Goal: Information Seeking & Learning: Learn about a topic

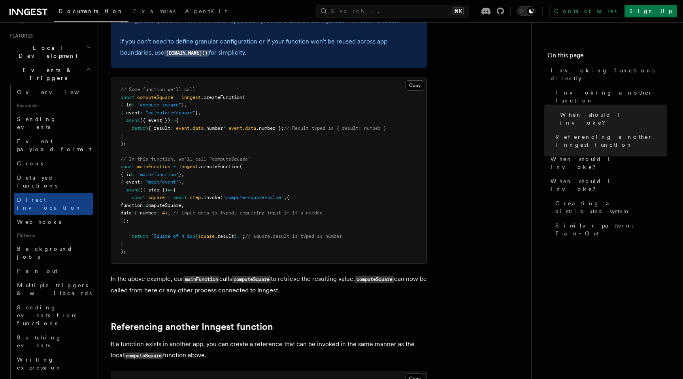
scroll to position [212, 0]
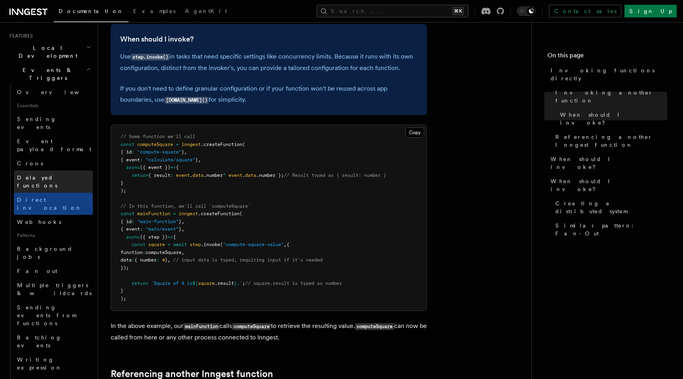
click at [65, 170] on link "Delayed functions" at bounding box center [53, 181] width 79 height 22
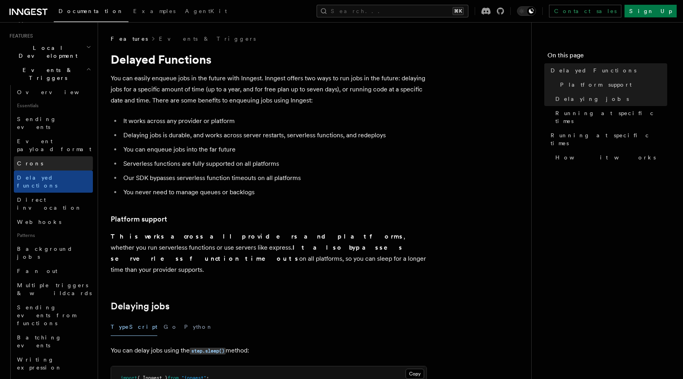
click at [63, 156] on link "Crons" at bounding box center [53, 163] width 79 height 14
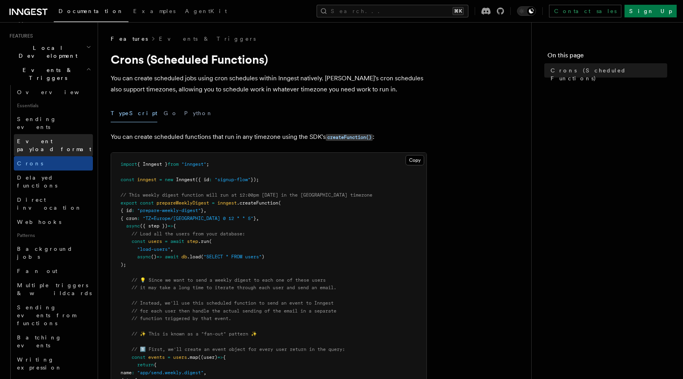
click at [64, 138] on span "Event payload format" at bounding box center [54, 145] width 74 height 14
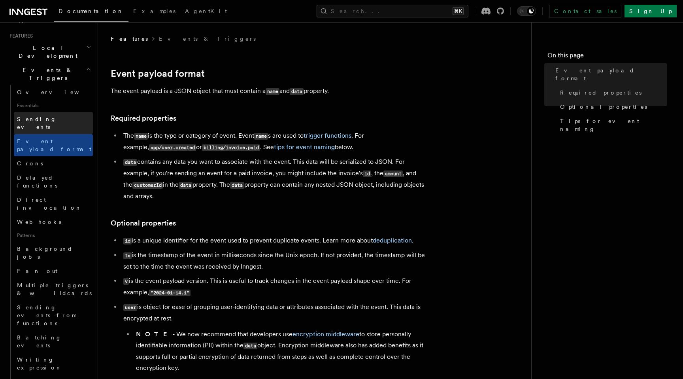
click at [66, 112] on link "Sending events" at bounding box center [53, 123] width 79 height 22
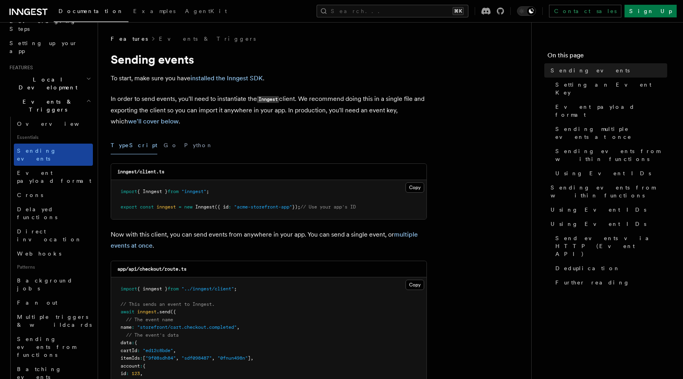
scroll to position [133, 0]
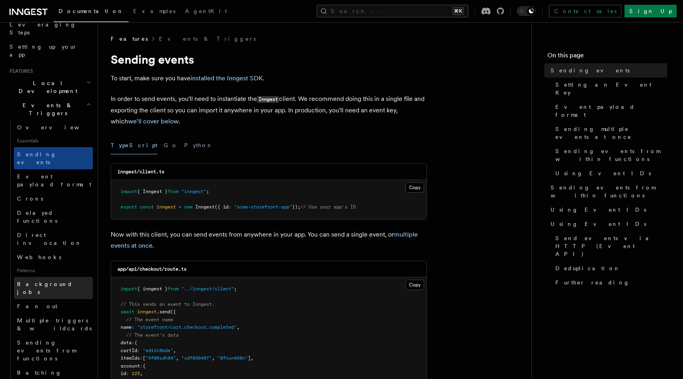
click at [46, 281] on span "Background jobs" at bounding box center [45, 288] width 56 height 14
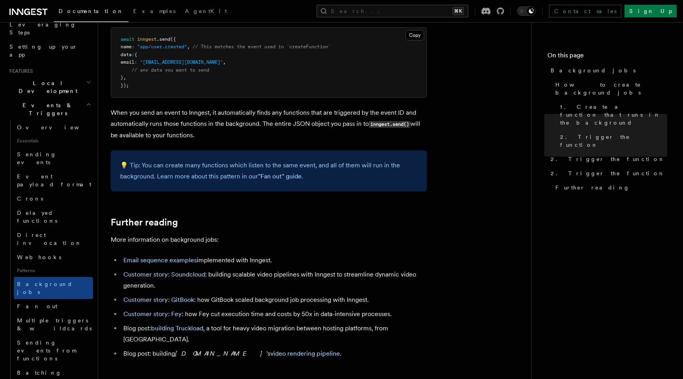
scroll to position [562, 0]
click at [65, 317] on span "Multiple triggers & wildcards" at bounding box center [54, 324] width 75 height 14
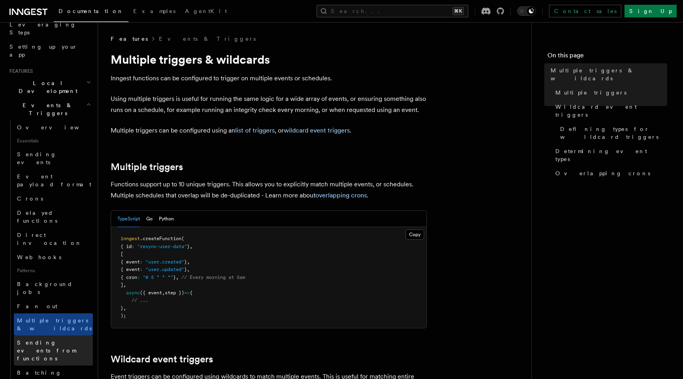
click at [66, 339] on span "Sending events from functions" at bounding box center [46, 350] width 59 height 22
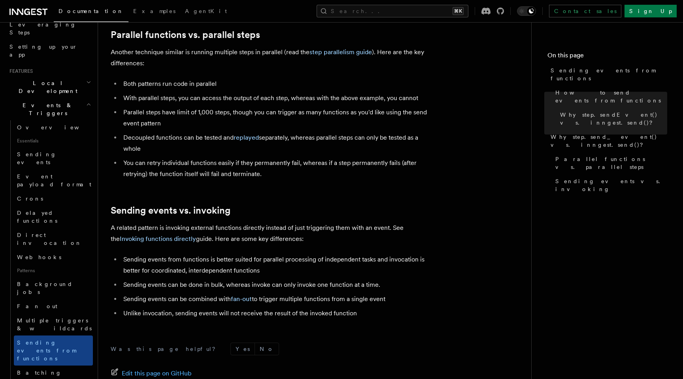
scroll to position [1044, 0]
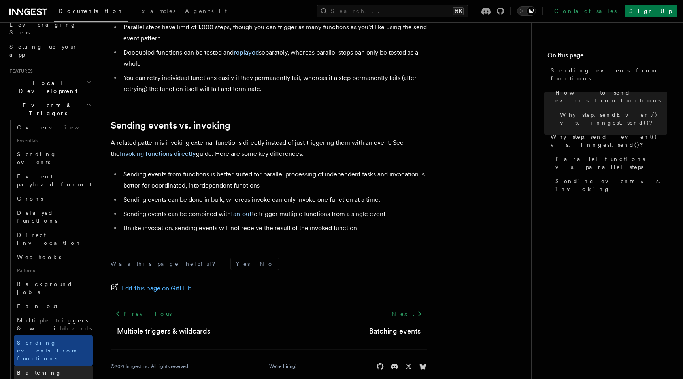
click at [59, 365] on link "Batching events" at bounding box center [53, 376] width 79 height 22
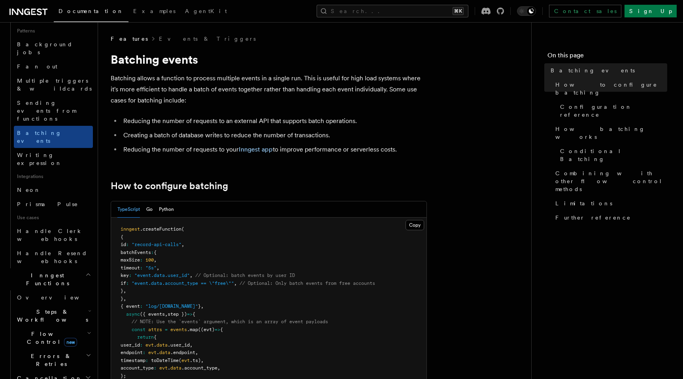
scroll to position [375, 0]
click at [78, 302] on h2 "Steps & Workflows" at bounding box center [53, 313] width 79 height 22
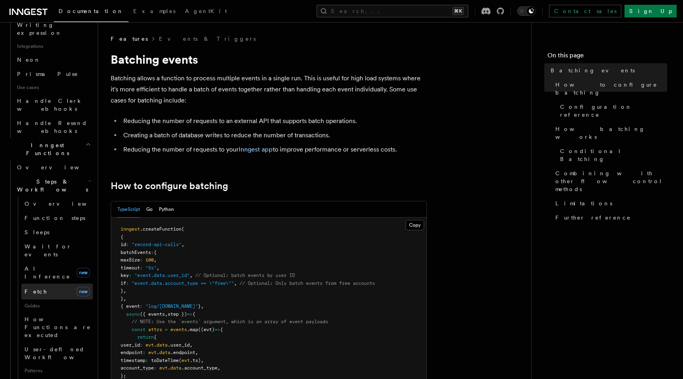
scroll to position [503, 0]
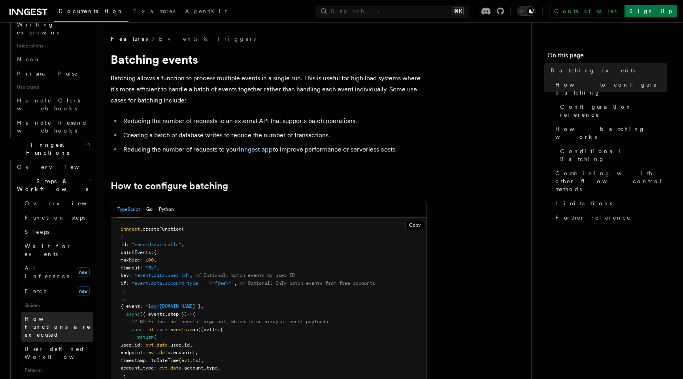
click at [64, 315] on span "How Functions are executed" at bounding box center [58, 326] width 66 height 22
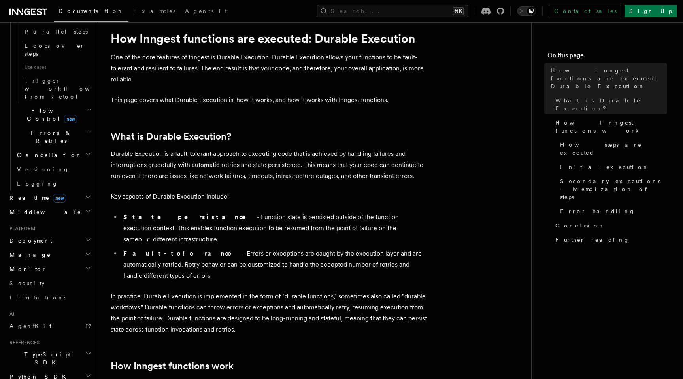
scroll to position [23, 0]
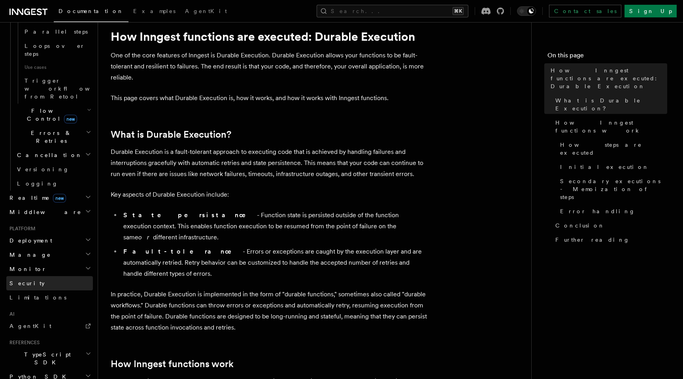
click at [58, 276] on link "Security" at bounding box center [49, 283] width 87 height 14
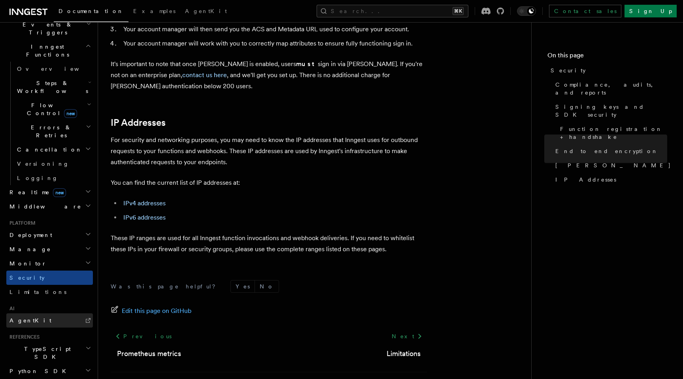
scroll to position [209, 0]
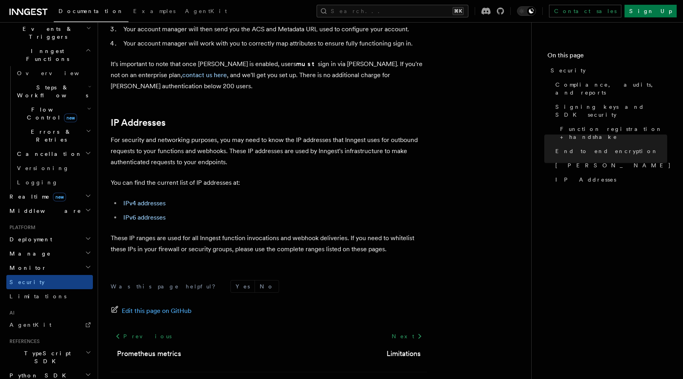
click at [58, 246] on h2 "Manage" at bounding box center [49, 253] width 87 height 14
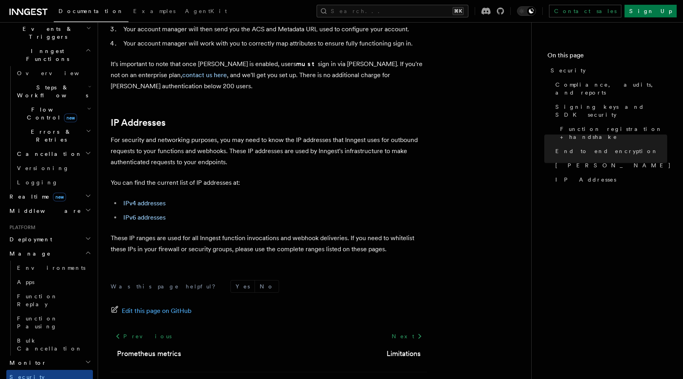
click at [60, 232] on h2 "Deployment" at bounding box center [49, 239] width 87 height 14
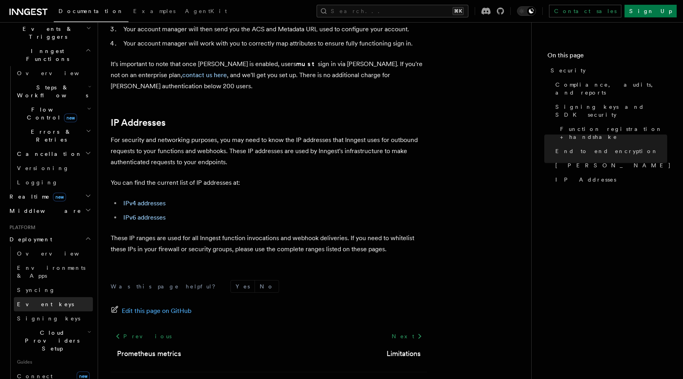
click at [58, 297] on link "Event keys" at bounding box center [53, 304] width 79 height 14
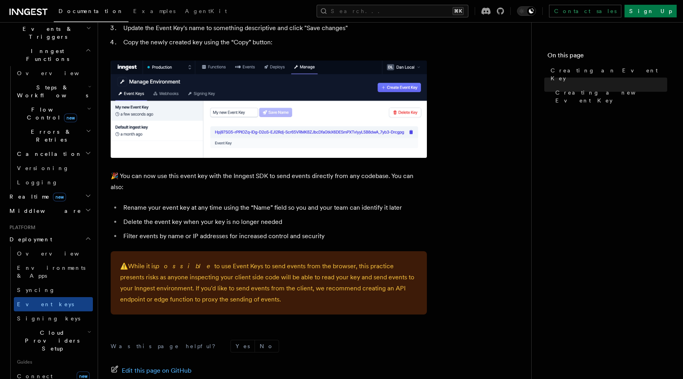
scroll to position [433, 0]
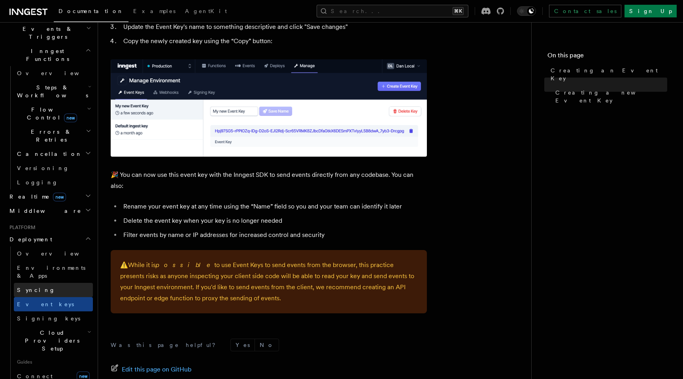
click at [58, 283] on link "Syncing" at bounding box center [53, 290] width 79 height 14
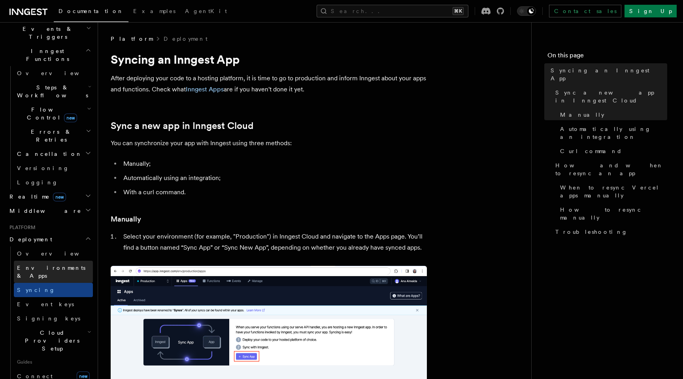
click at [67, 264] on span "Environments & Apps" at bounding box center [51, 271] width 68 height 14
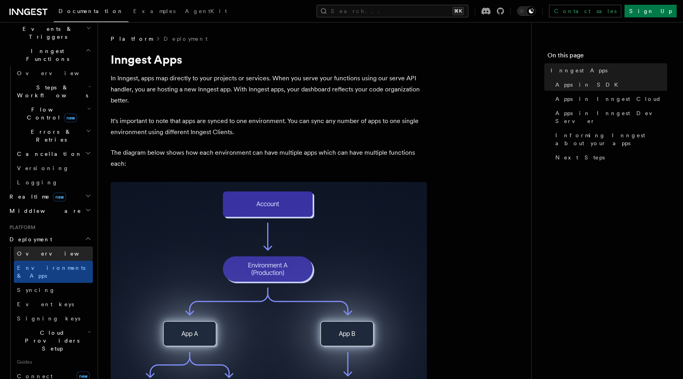
click at [65, 246] on link "Overview" at bounding box center [53, 253] width 79 height 14
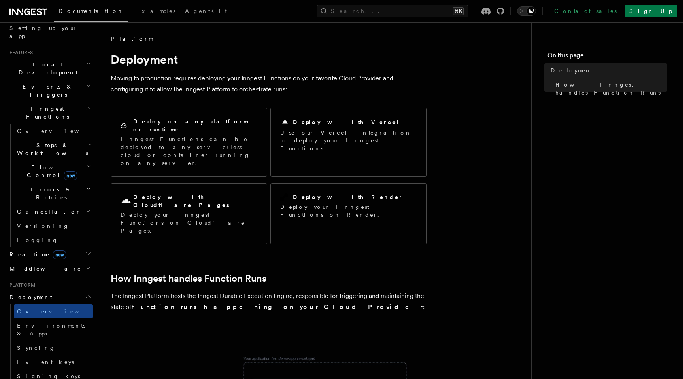
scroll to position [151, 0]
click at [65, 262] on h2 "Middleware" at bounding box center [49, 269] width 87 height 14
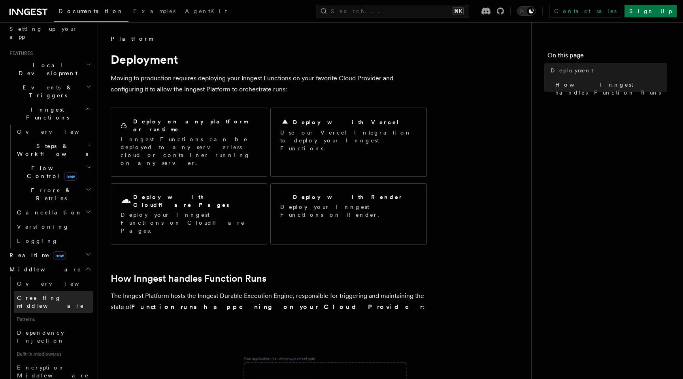
click at [62, 294] on span "Creating middleware" at bounding box center [50, 301] width 67 height 14
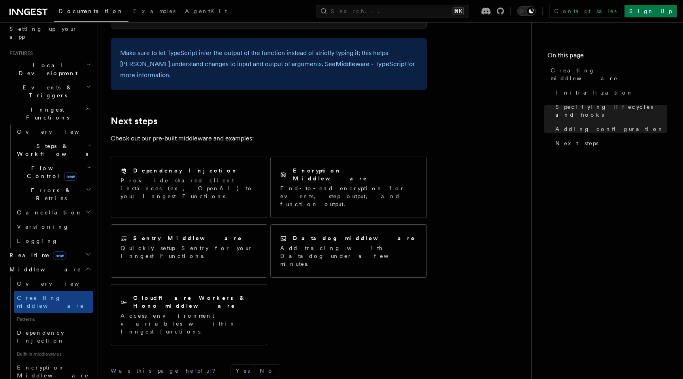
scroll to position [1619, 0]
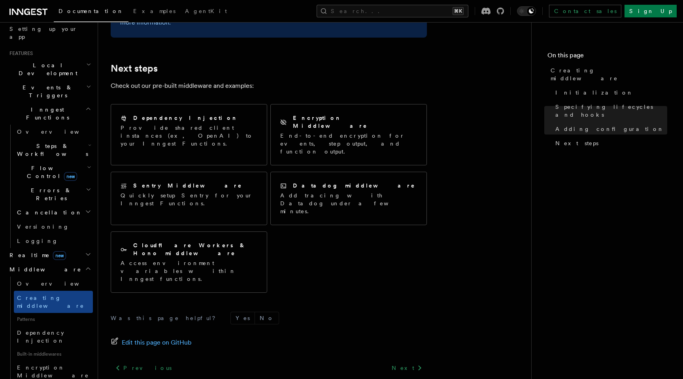
click at [66, 248] on h2 "Realtime new" at bounding box center [49, 255] width 87 height 14
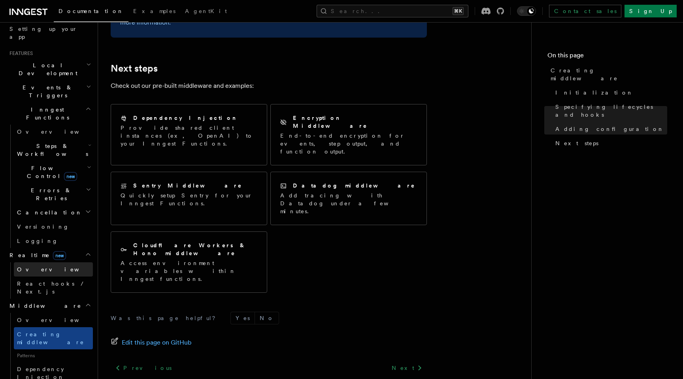
click at [66, 262] on link "Overview" at bounding box center [53, 269] width 79 height 14
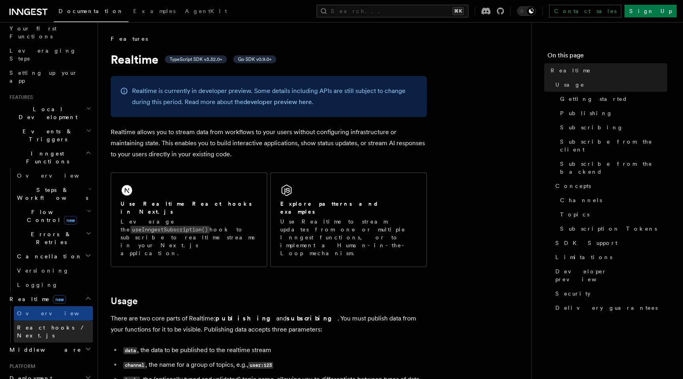
scroll to position [101, 0]
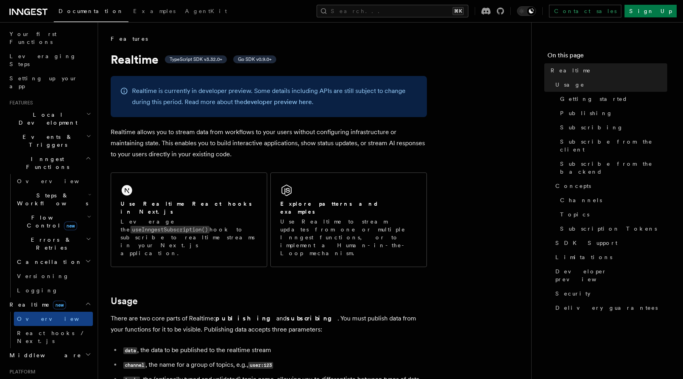
click at [65, 254] on h2 "Cancellation" at bounding box center [53, 261] width 79 height 14
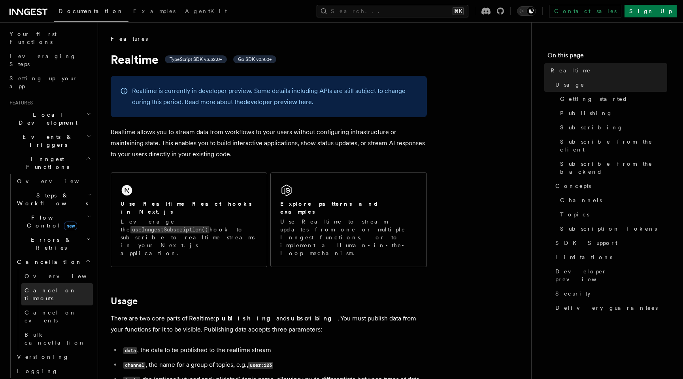
click at [65, 287] on span "Cancel on timeouts" at bounding box center [51, 294] width 52 height 14
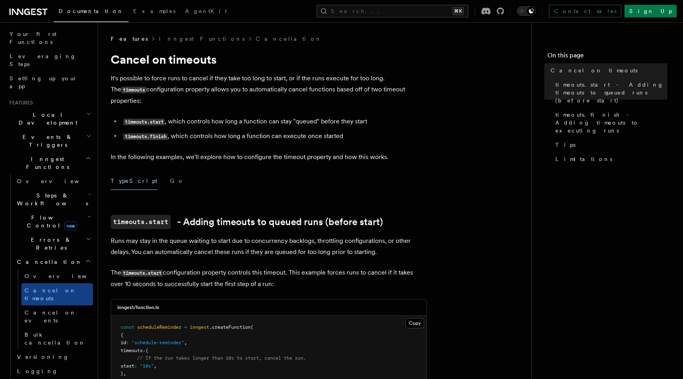
click at [83, 232] on h2 "Errors & Retries" at bounding box center [53, 243] width 79 height 22
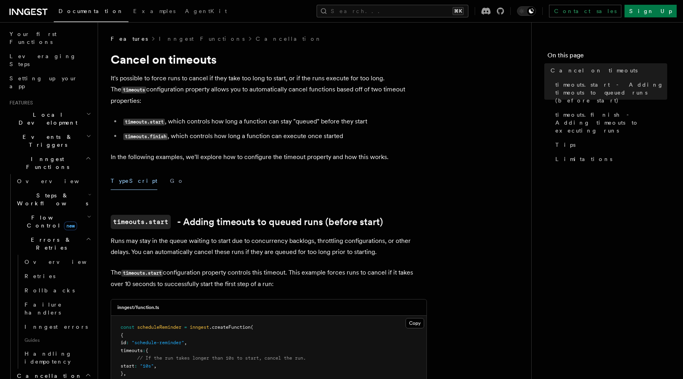
click at [87, 213] on icon "button" at bounding box center [89, 216] width 4 height 6
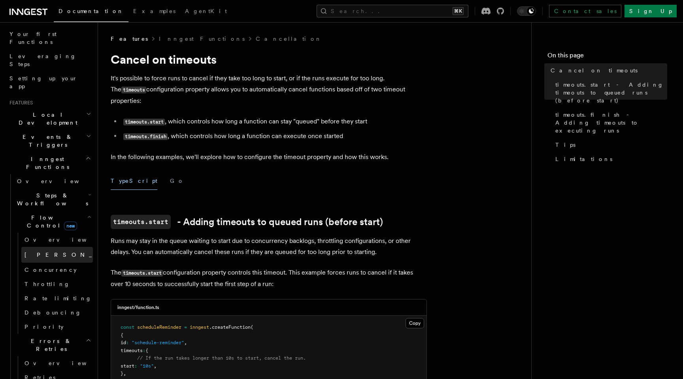
click at [43, 251] on span "[PERSON_NAME]" at bounding box center [83, 254] width 116 height 6
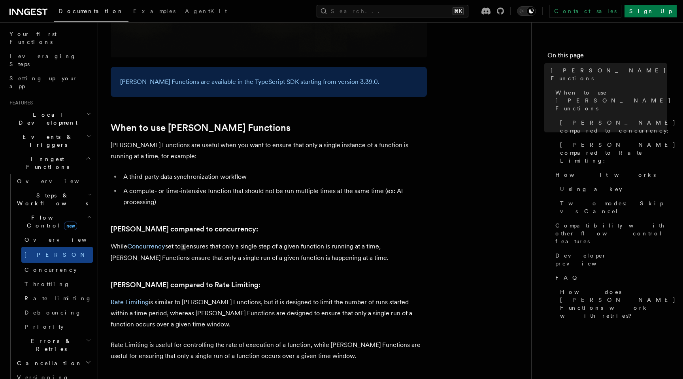
scroll to position [271, 0]
click at [65, 305] on link "Debouncing" at bounding box center [57, 312] width 72 height 14
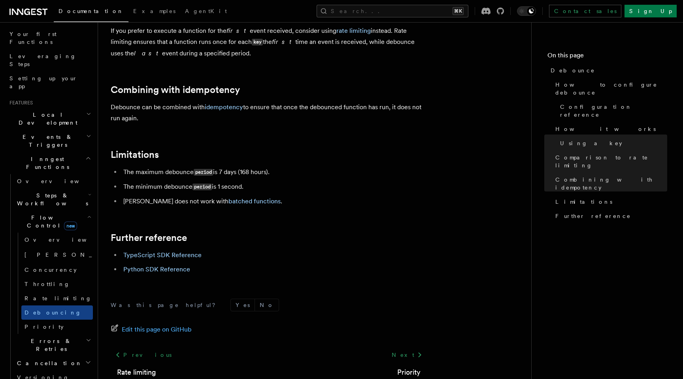
scroll to position [815, 0]
click at [61, 291] on link "Rate limiting" at bounding box center [57, 298] width 72 height 14
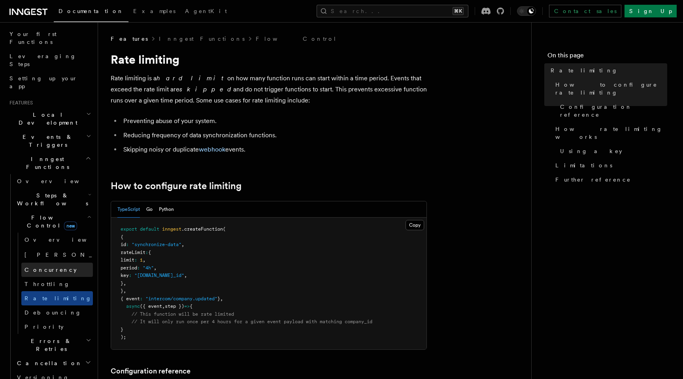
click at [60, 262] on link "Concurrency" at bounding box center [57, 269] width 72 height 14
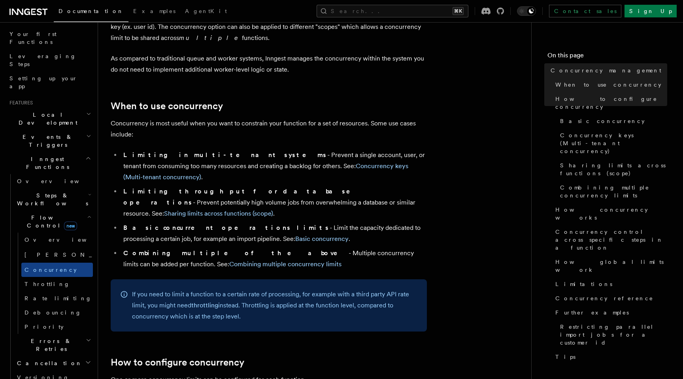
scroll to position [109, 0]
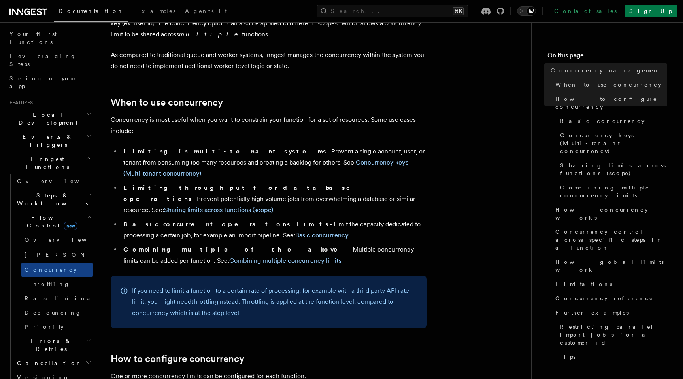
click at [47, 191] on span "Steps & Workflows" at bounding box center [51, 199] width 74 height 16
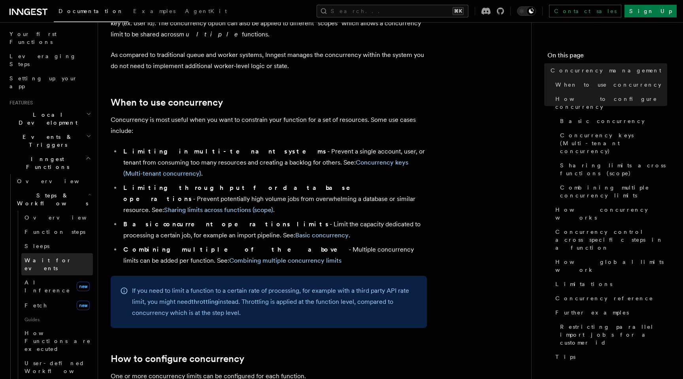
click at [64, 253] on link "Wait for events" at bounding box center [57, 264] width 72 height 22
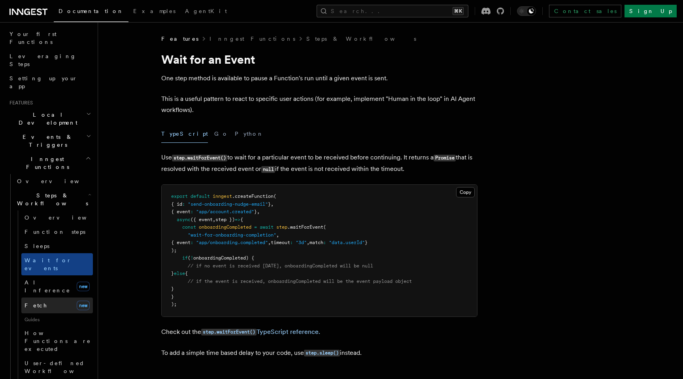
click at [57, 297] on link "Fetch new" at bounding box center [57, 305] width 72 height 16
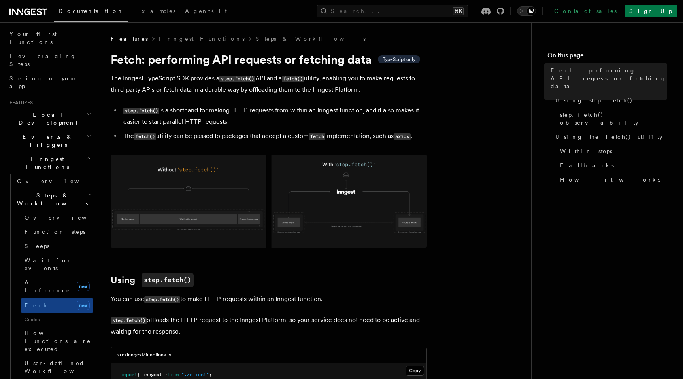
click at [86, 133] on icon "button" at bounding box center [88, 136] width 5 height 6
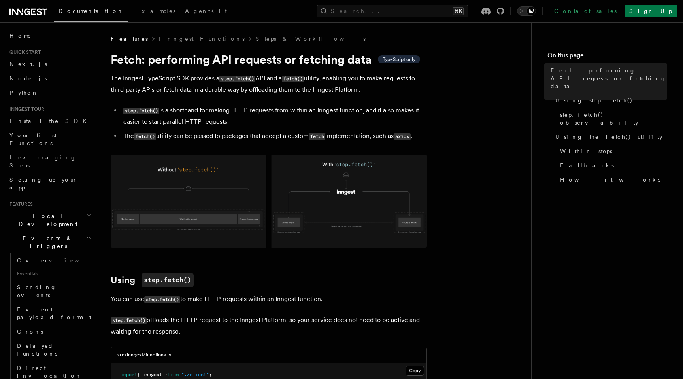
click at [413, 10] on button "Search... ⌘K" at bounding box center [393, 11] width 152 height 13
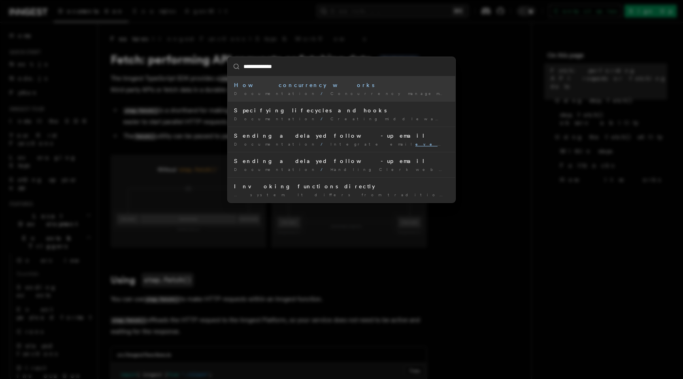
type input "**********"
click at [189, 153] on div "**********" at bounding box center [341, 189] width 683 height 379
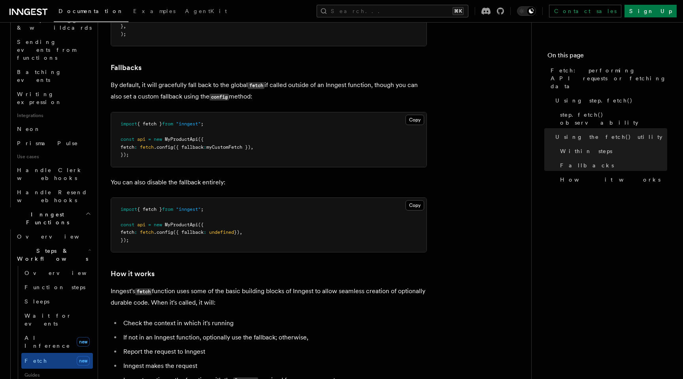
scroll to position [760, 0]
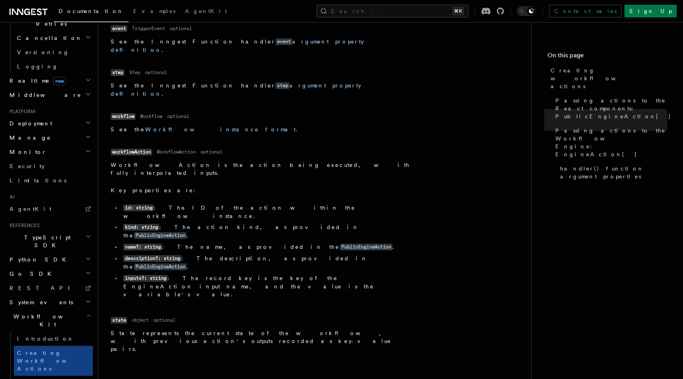
scroll to position [1103, 0]
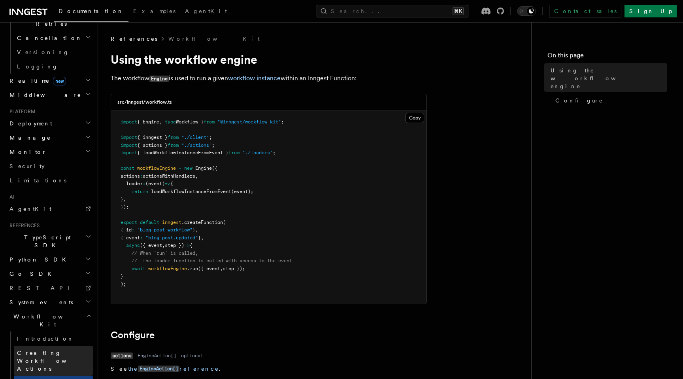
click at [45, 349] on span "Creating Workflow Actions" at bounding box center [51, 360] width 69 height 22
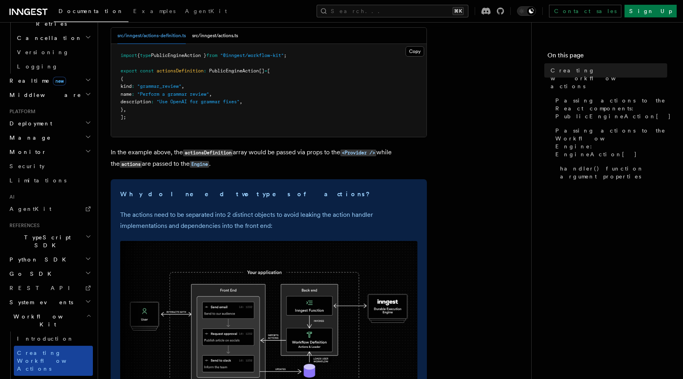
scroll to position [136, 0]
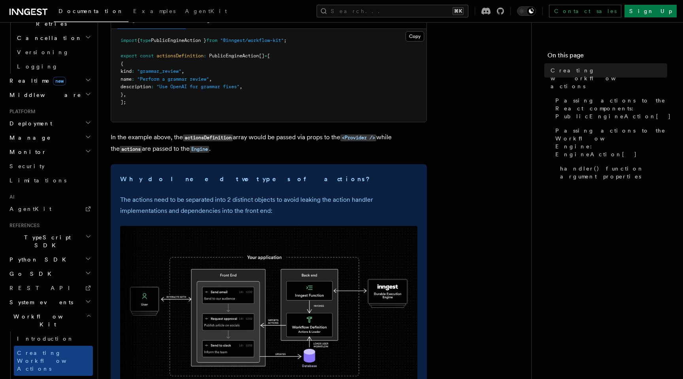
click at [55, 295] on h2 "System events" at bounding box center [49, 302] width 87 height 14
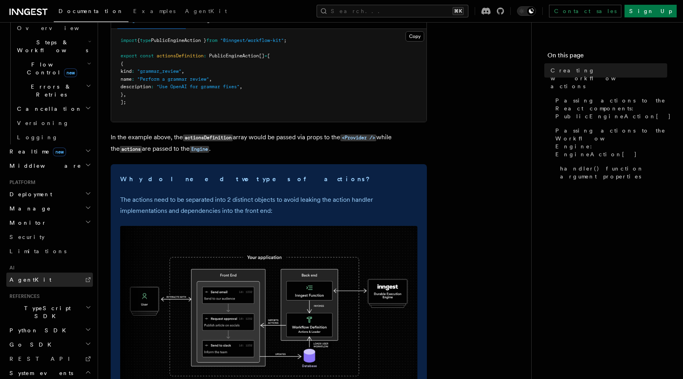
scroll to position [245, 0]
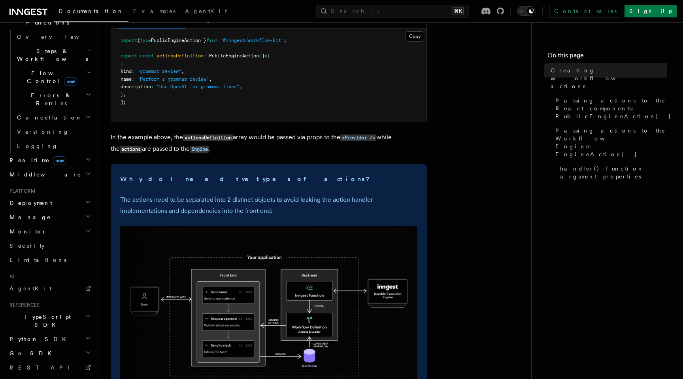
click at [60, 224] on h2 "Monitor" at bounding box center [49, 231] width 87 height 14
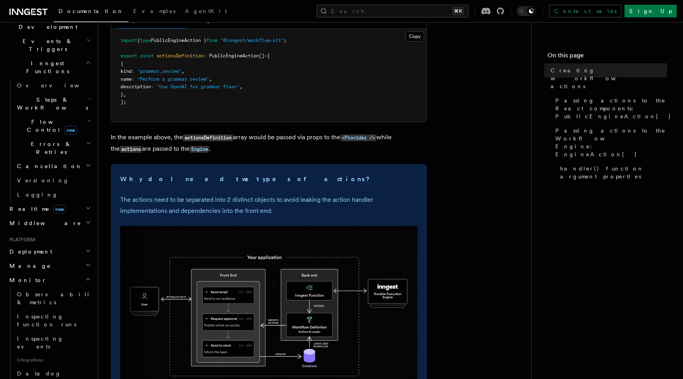
scroll to position [192, 0]
click at [69, 263] on h2 "Manage" at bounding box center [49, 270] width 87 height 14
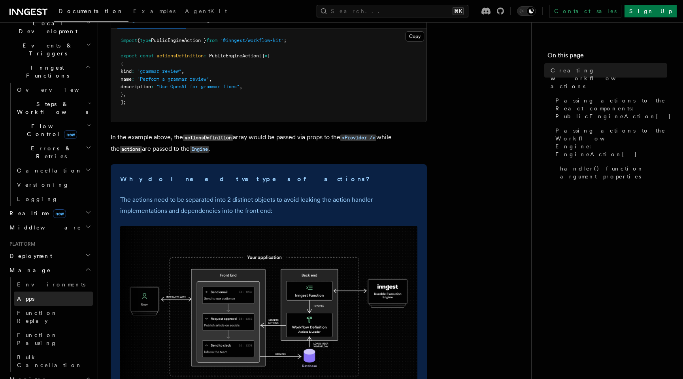
click at [62, 291] on link "Apps" at bounding box center [53, 298] width 79 height 14
